Goal: Information Seeking & Learning: Understand process/instructions

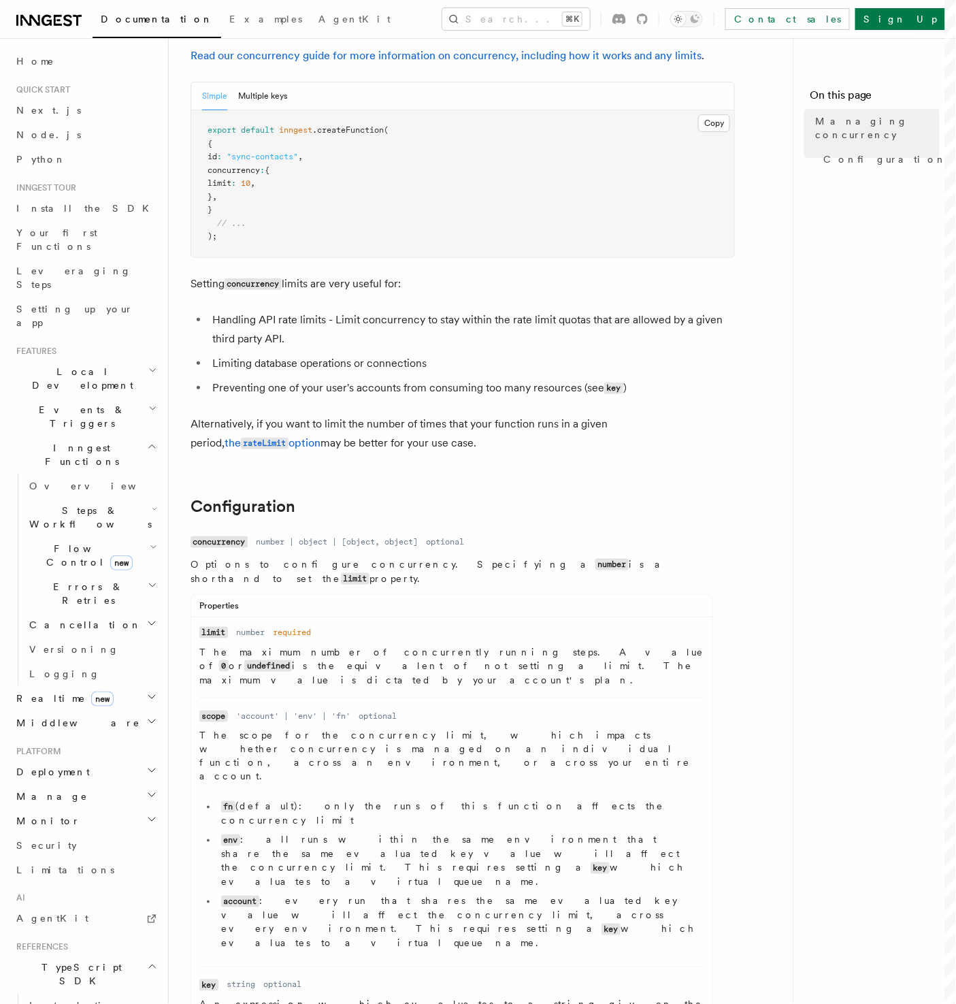
scroll to position [181, 0]
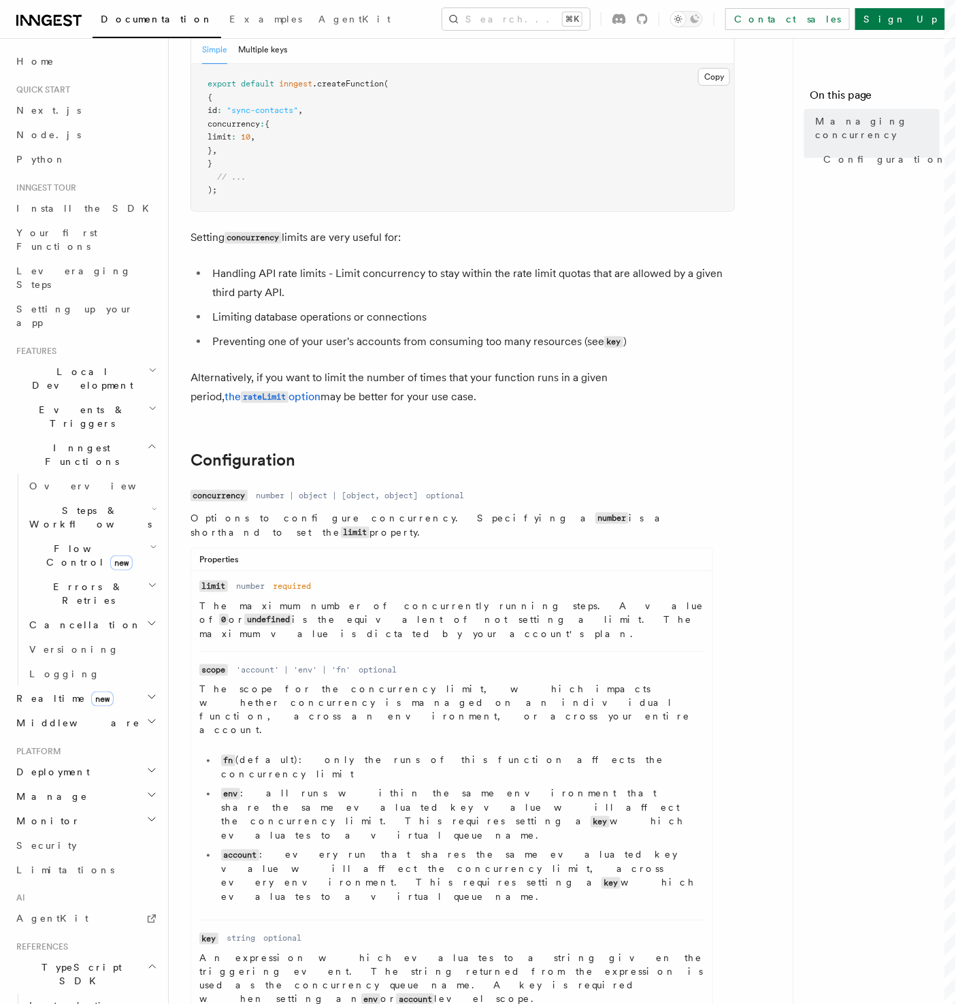
click at [304, 682] on p "The scope for the concurrency limit, which impacts whether concurrency is manag…" at bounding box center [451, 709] width 505 height 54
click at [256, 664] on dd "'account' | 'env' | 'fn'" at bounding box center [293, 669] width 114 height 11
click at [228, 788] on code "env" at bounding box center [230, 794] width 19 height 12
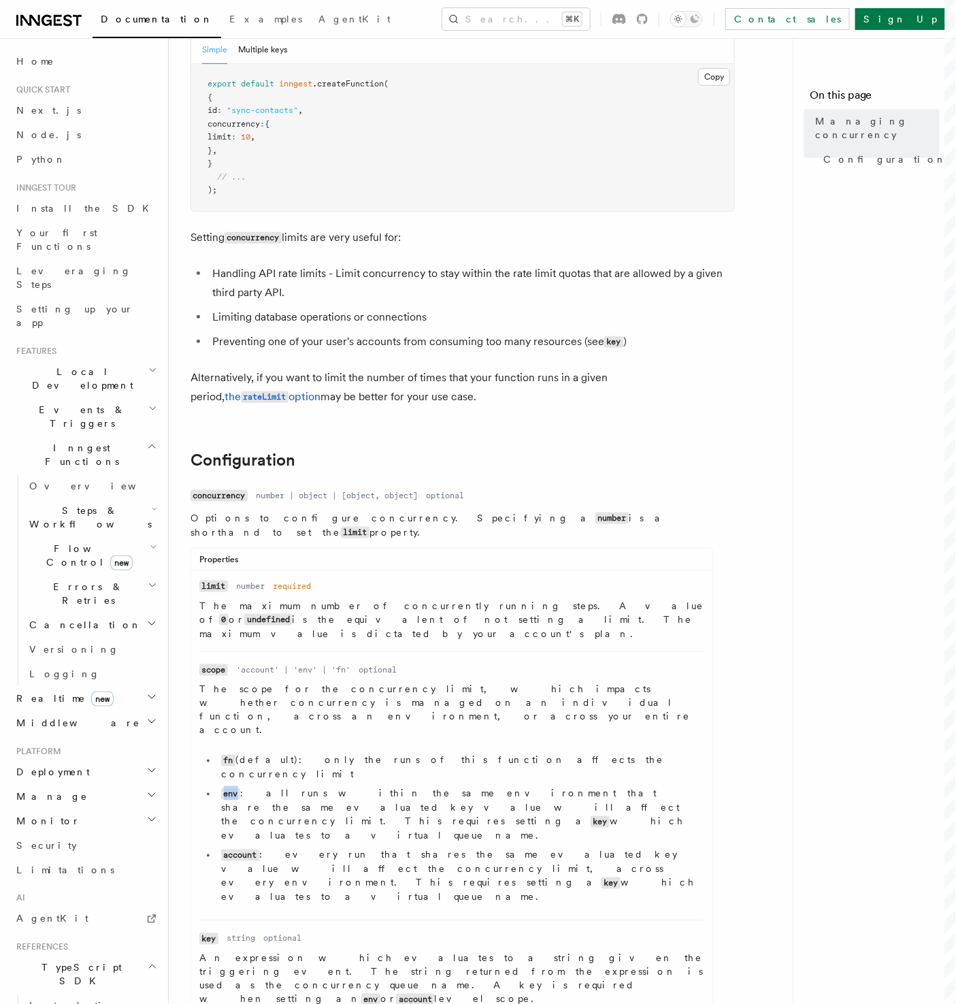
click at [228, 788] on code "env" at bounding box center [230, 794] width 19 height 12
click at [229, 754] on code "fn" at bounding box center [228, 760] width 14 height 12
click at [231, 786] on li "env : all runs within the same environment that share the same evaluated key va…" at bounding box center [460, 814] width 487 height 56
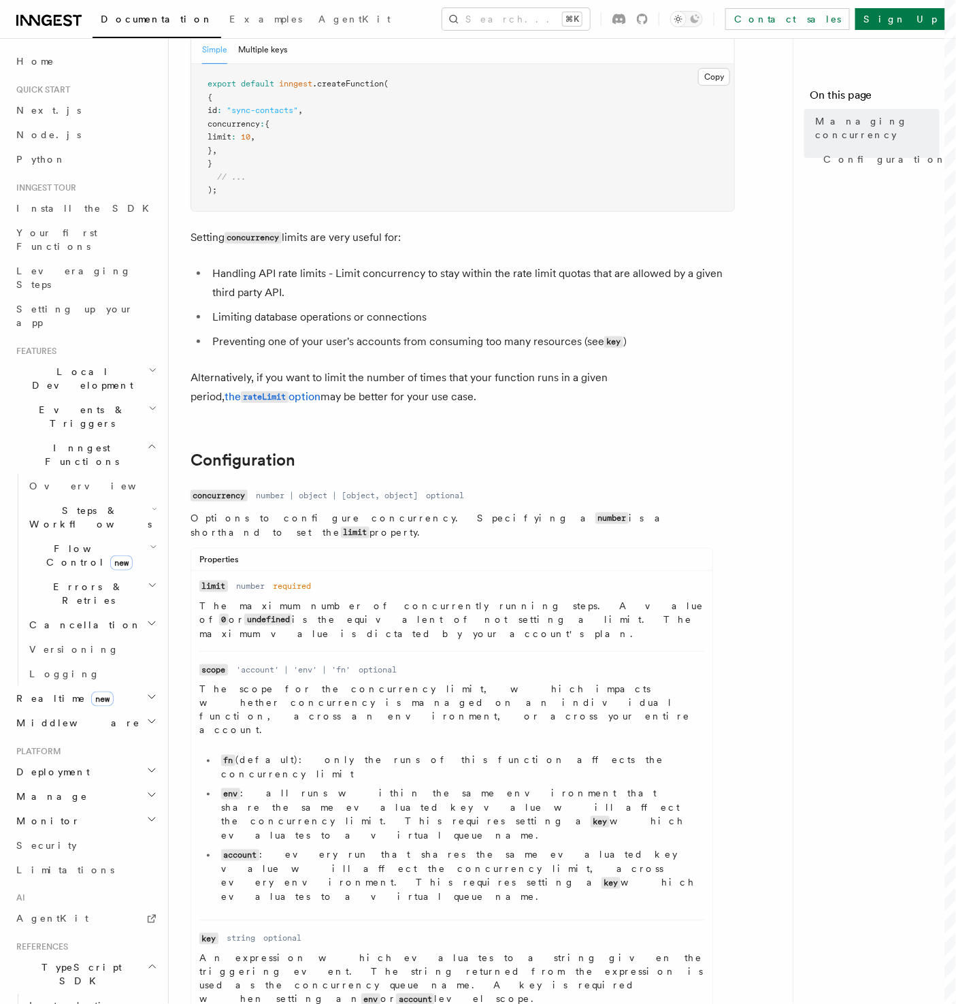
click at [362, 786] on li "env : all runs within the same environment that share the same evaluated key va…" at bounding box center [460, 814] width 487 height 56
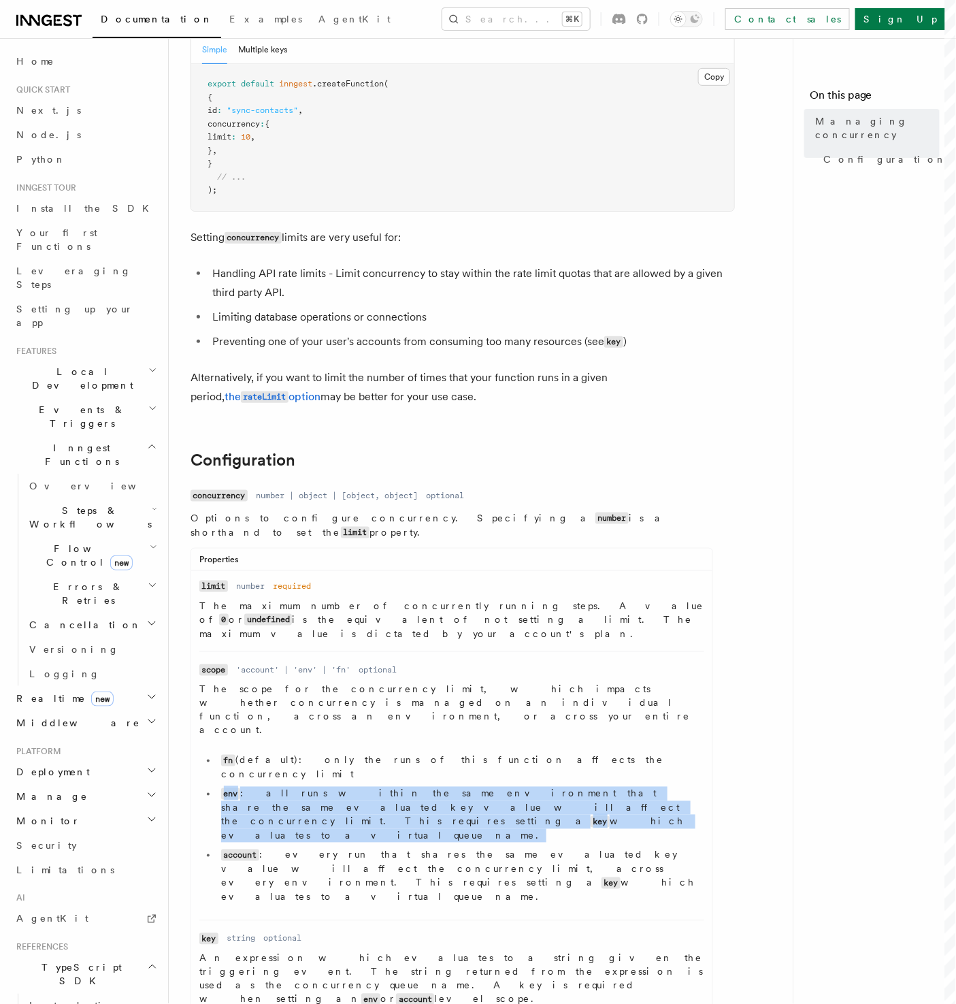
click at [362, 786] on li "env : all runs within the same environment that share the same evaluated key va…" at bounding box center [460, 814] width 487 height 56
click at [314, 786] on li "env : all runs within the same environment that share the same evaluated key va…" at bounding box center [460, 814] width 487 height 56
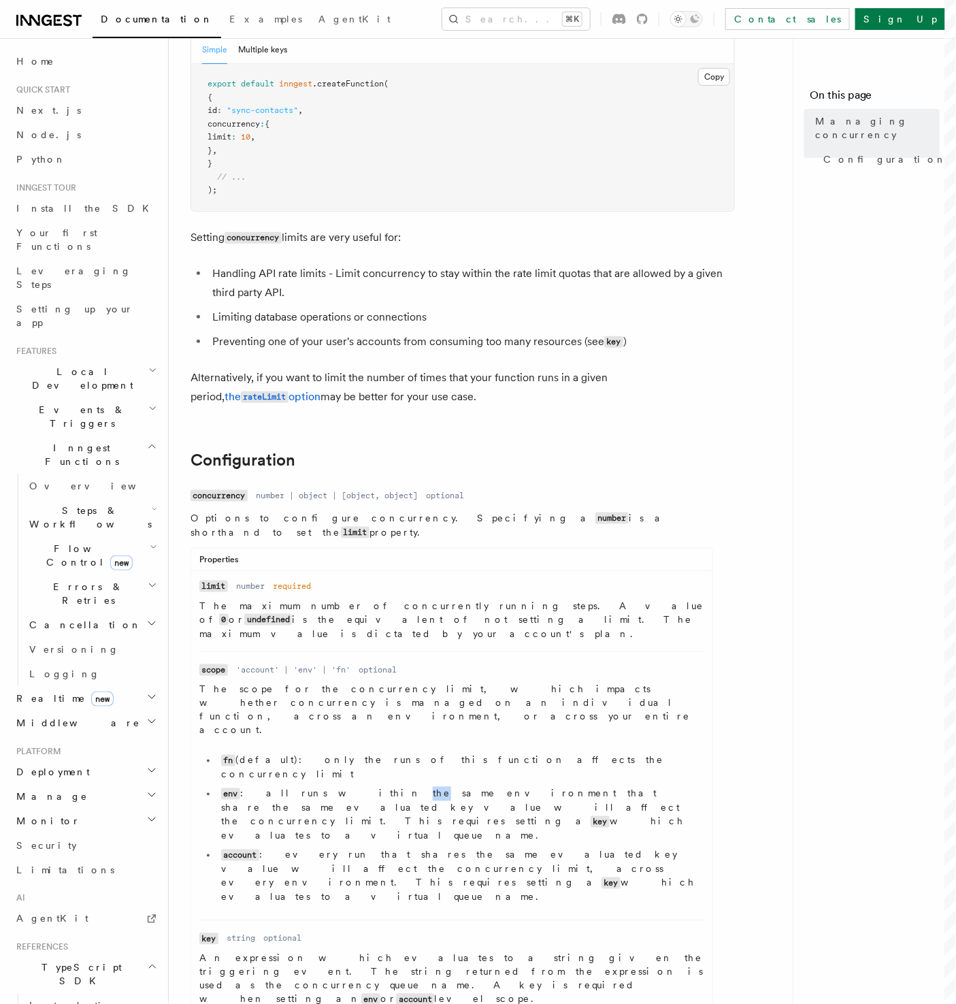
click at [314, 786] on li "env : all runs within the same environment that share the same evaluated key va…" at bounding box center [460, 814] width 487 height 56
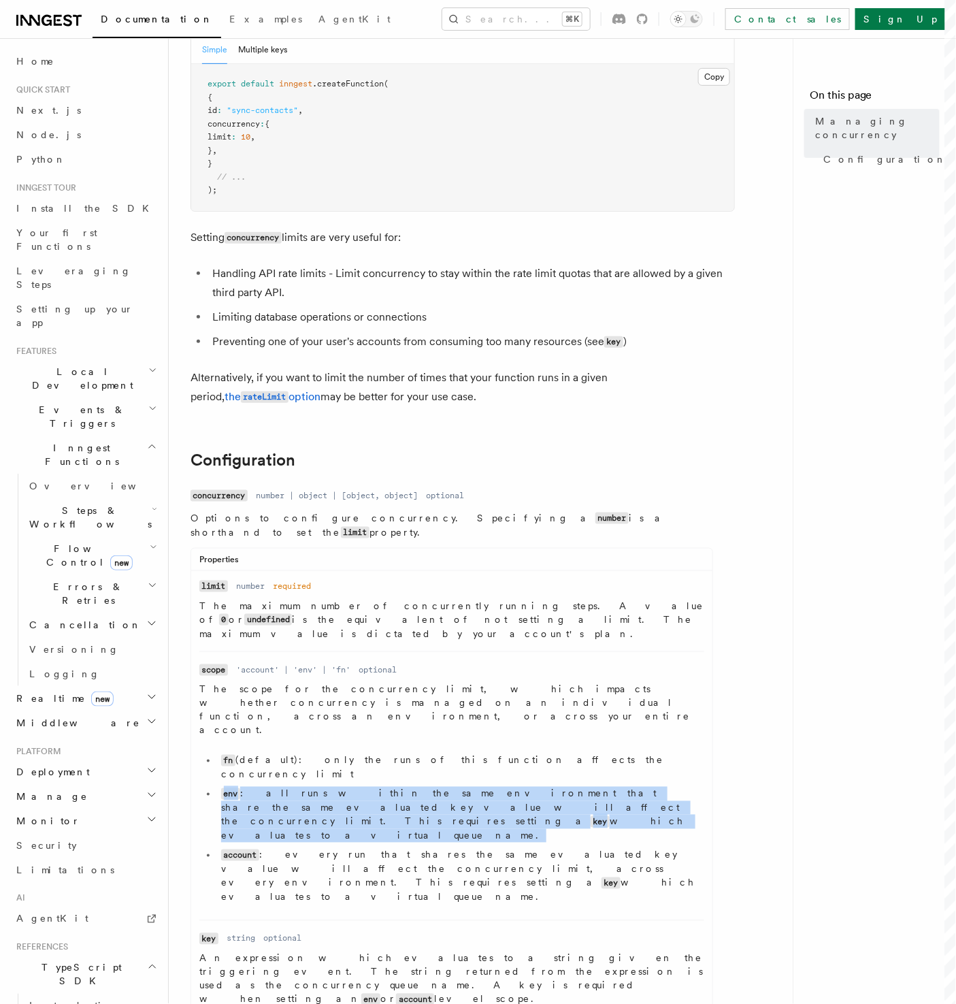
click at [314, 786] on li "env : all runs within the same environment that share the same evaluated key va…" at bounding box center [460, 814] width 487 height 56
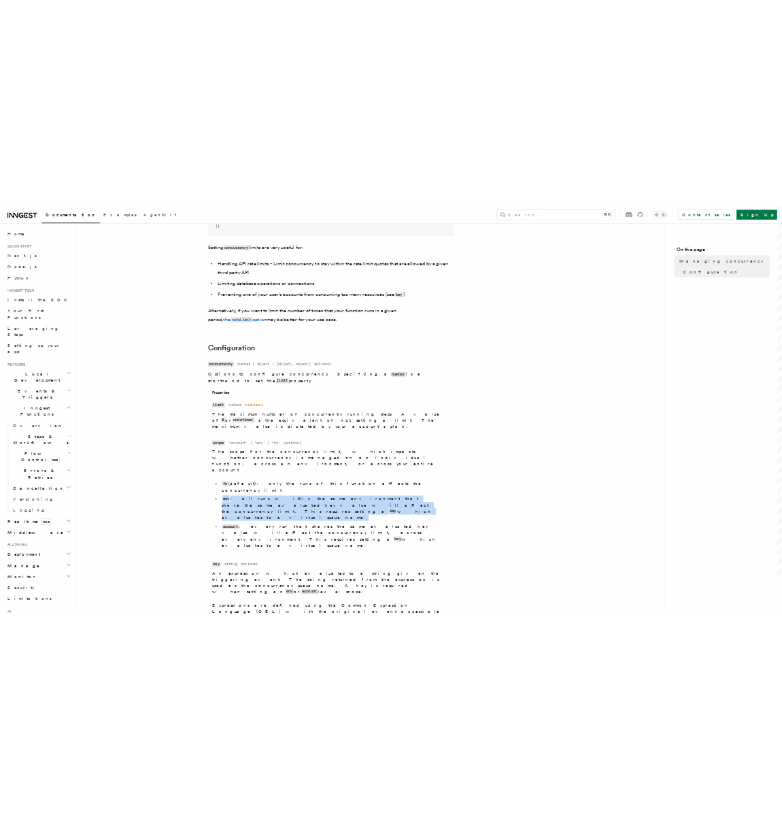
scroll to position [327, 0]
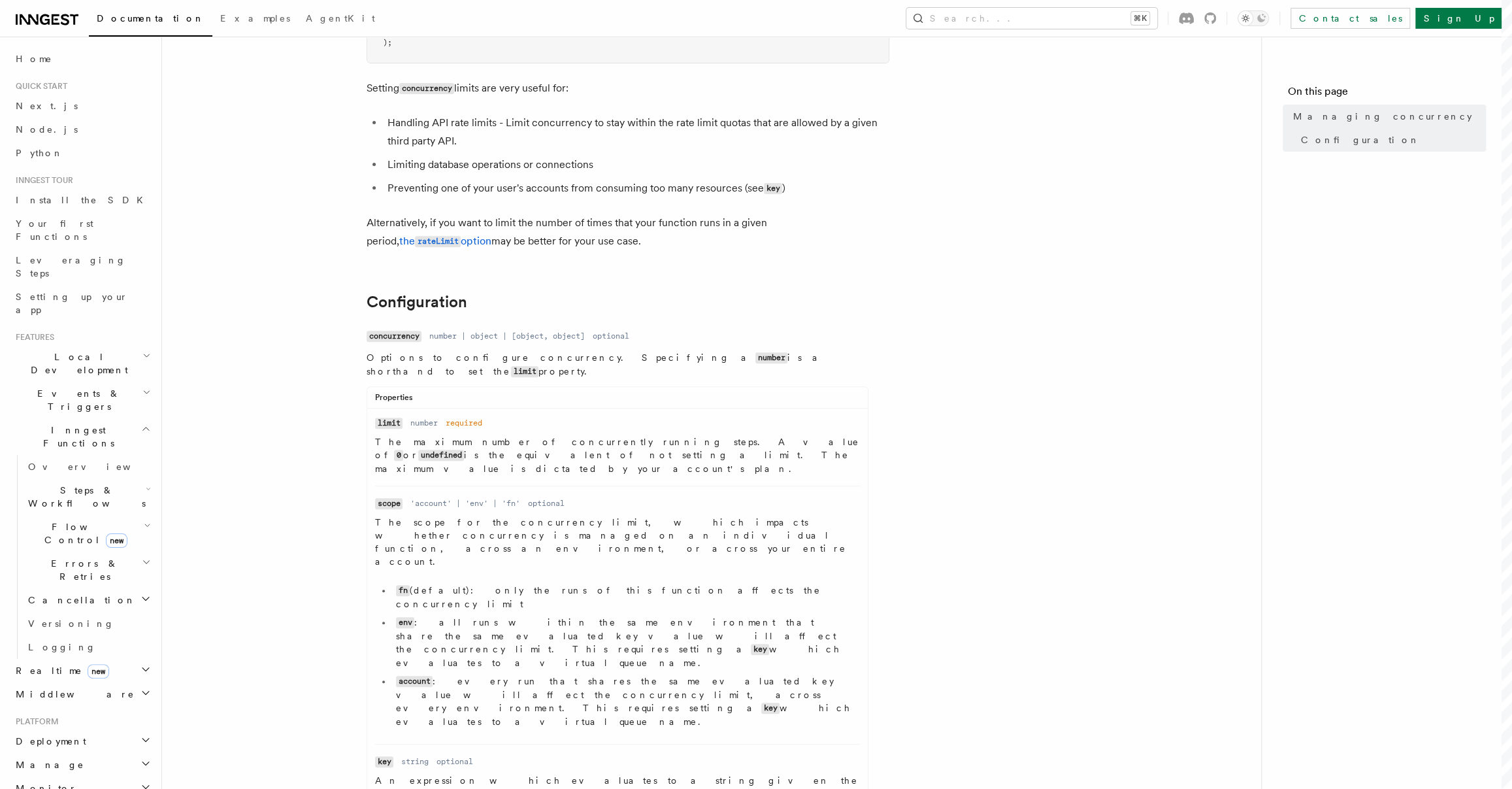
click at [442, 584] on li "fn (default): only the runs of this function affects the concurrency limit" at bounding box center [625, 598] width 468 height 27
click at [420, 584] on li "fn (default): only the runs of this function affects the concurrency limit" at bounding box center [625, 598] width 468 height 27
drag, startPoint x: 398, startPoint y: 532, endPoint x: 763, endPoint y: 529, distance: 365.0
click at [763, 584] on ul "fn (default): only the runs of this function affects the concurrency limit env …" at bounding box center [618, 656] width 485 height 144
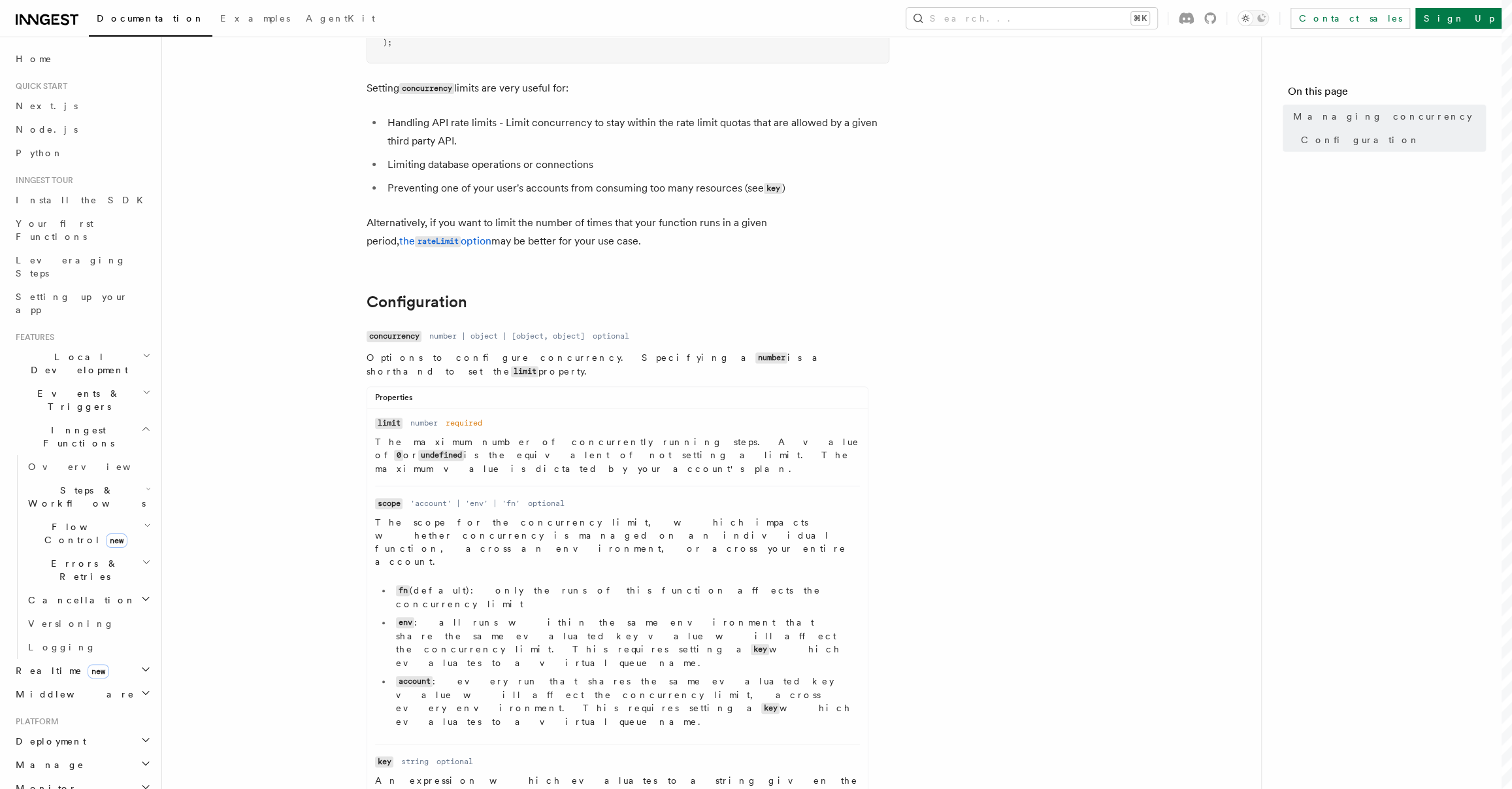
click at [754, 584] on li "fn (default): only the runs of this function affects the concurrency limit" at bounding box center [625, 598] width 468 height 27
drag, startPoint x: 461, startPoint y: 555, endPoint x: 816, endPoint y: 611, distance: 359.4
click at [816, 611] on li "Name scope Type 'account' | 'env' | 'fn' Required optional Description The scop…" at bounding box center [618, 614] width 485 height 259
drag, startPoint x: 737, startPoint y: 603, endPoint x: 339, endPoint y: 555, distance: 400.9
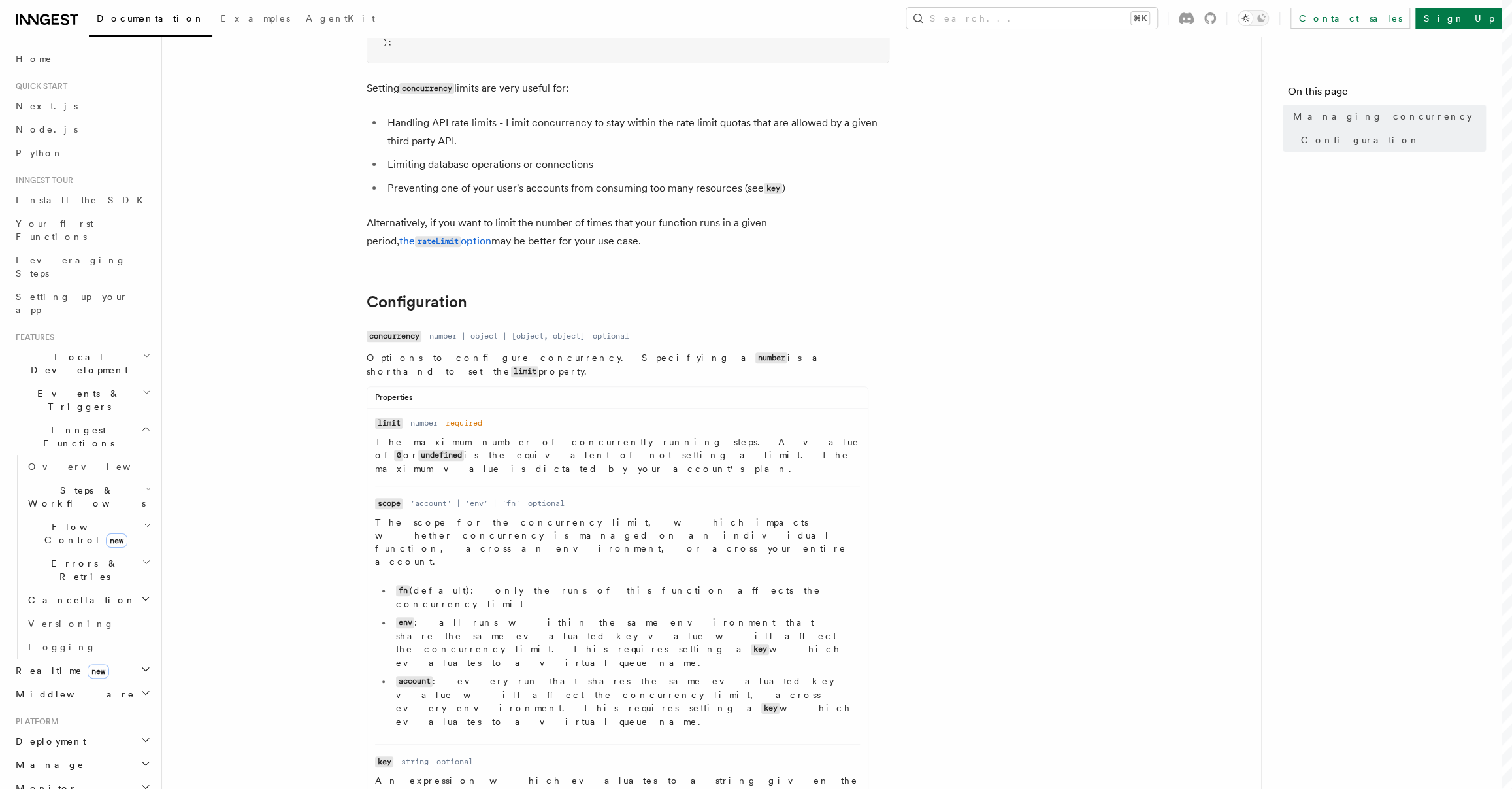
click at [339, 555] on article "References TypeScript SDK Managing concurrency Limit the number of concurrently…" at bounding box center [711, 588] width 1058 height 1690
click at [413, 616] on li "env : all runs within the same environment that share the same evaluated key va…" at bounding box center [625, 643] width 468 height 54
click at [405, 617] on code "env" at bounding box center [404, 623] width 18 height 12
click at [395, 616] on li "env : all runs within the same environment that share the same evaluated key va…" at bounding box center [625, 643] width 468 height 54
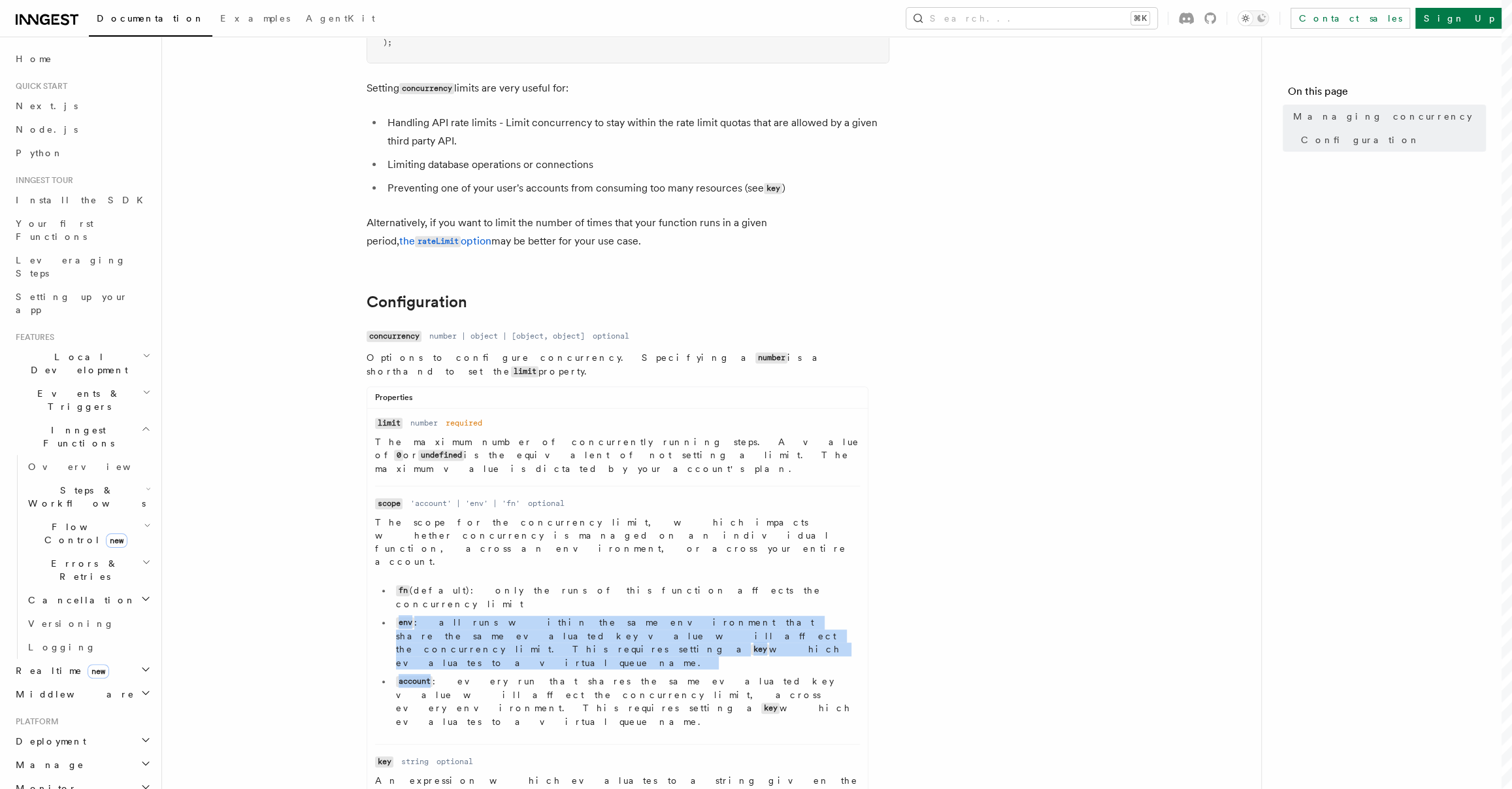
drag, startPoint x: 389, startPoint y: 551, endPoint x: 429, endPoint y: 582, distance: 50.6
click at [429, 584] on ul "fn (default): only the runs of this function affects the concurrency limit env …" at bounding box center [618, 656] width 485 height 144
click at [429, 676] on code "account" at bounding box center [414, 681] width 37 height 12
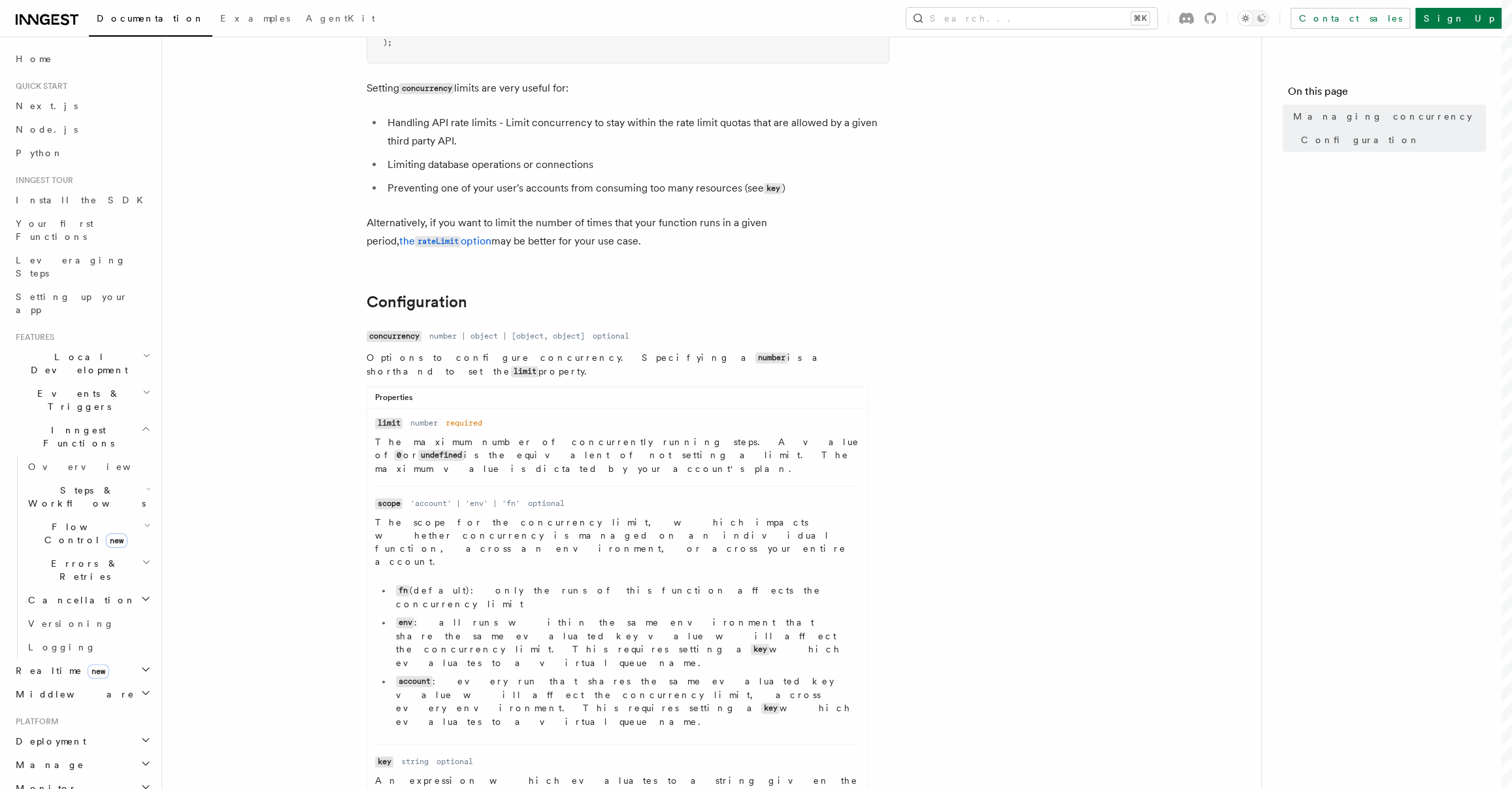
click at [415, 676] on code "account" at bounding box center [414, 681] width 37 height 12
click at [404, 616] on li "env : all runs within the same environment that share the same evaluated key va…" at bounding box center [625, 643] width 468 height 54
click at [405, 676] on code "account" at bounding box center [414, 681] width 37 height 12
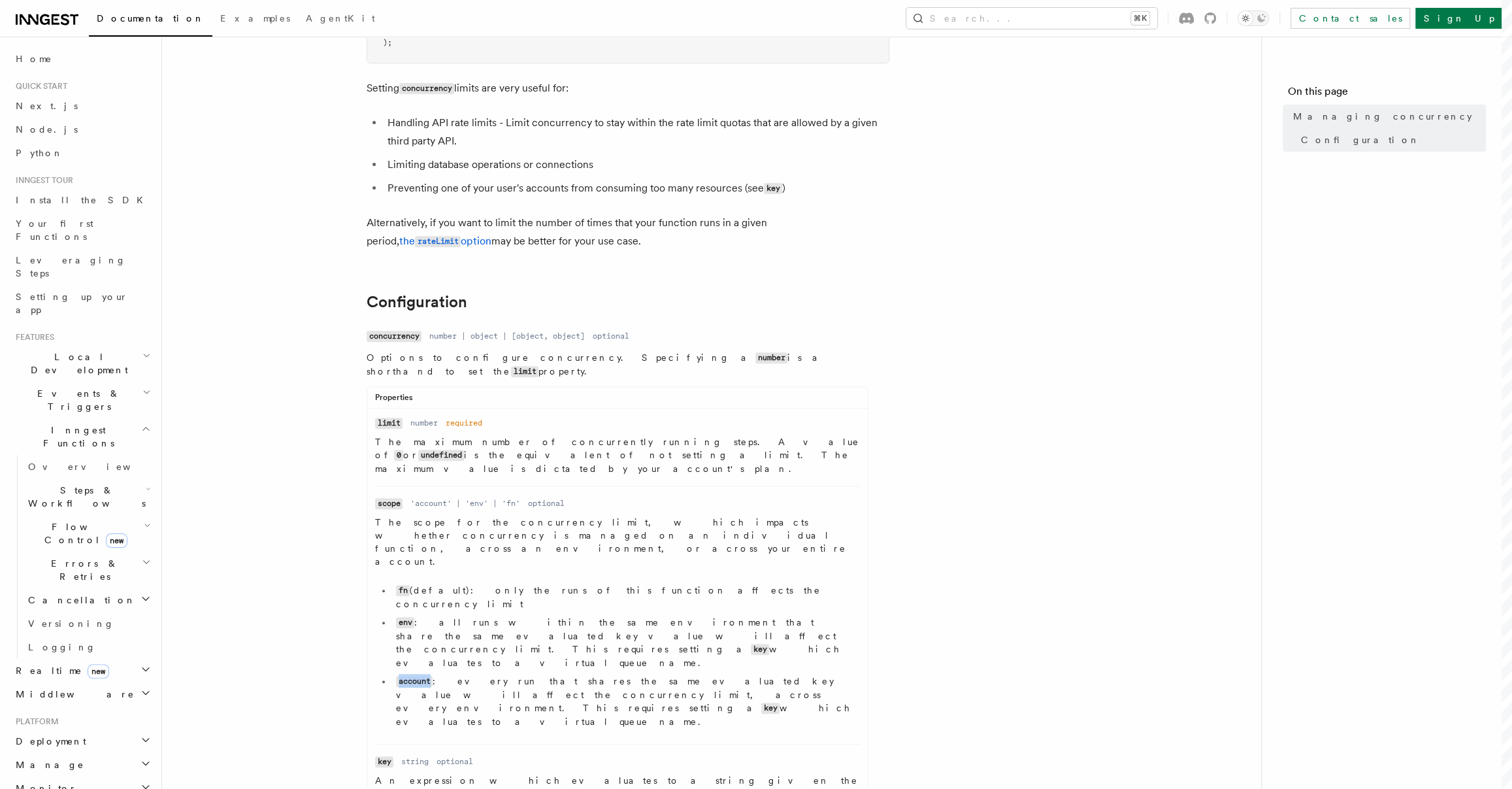
click at [405, 676] on code "account" at bounding box center [414, 681] width 37 height 12
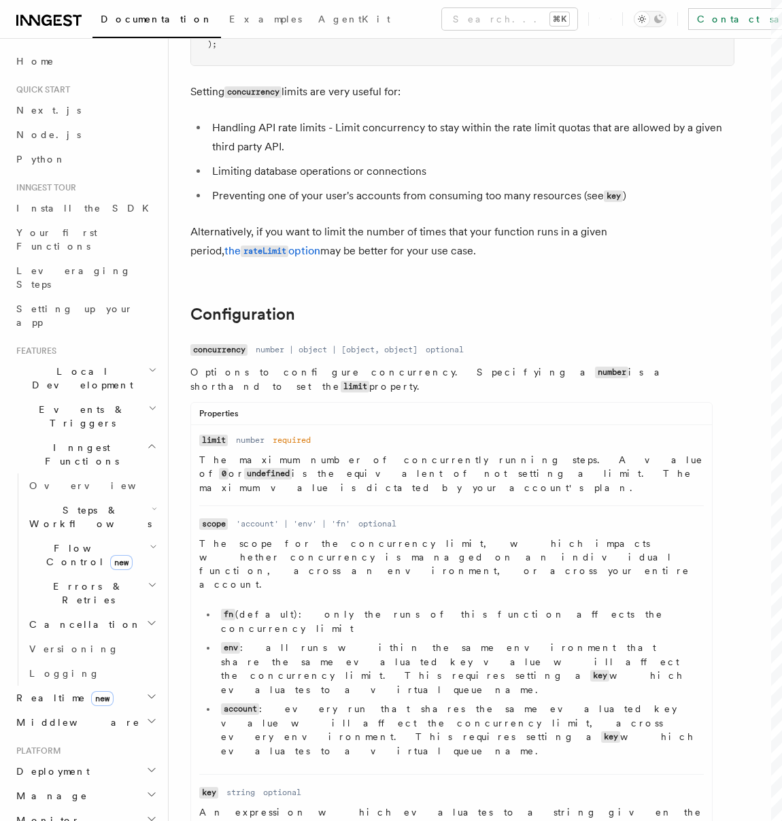
click at [621, 641] on li "env : all runs within the same environment that share the same evaluated key va…" at bounding box center [460, 669] width 487 height 56
